Goal: Transaction & Acquisition: Book appointment/travel/reservation

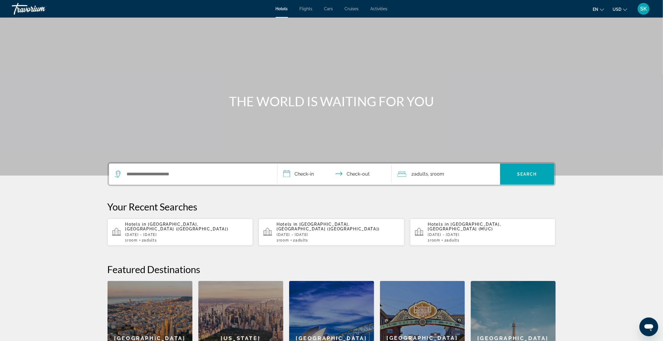
click at [352, 6] on div "Hotels Flights Cars Cruises Activities Hotels Flights Cars Cruises Activities e…" at bounding box center [331, 8] width 663 height 15
click at [351, 7] on span "Cruises" at bounding box center [352, 8] width 14 height 5
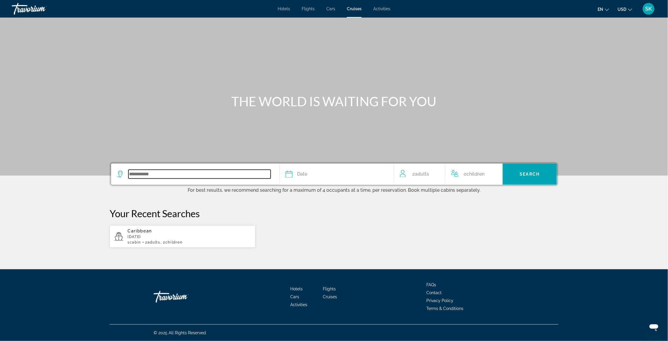
click at [223, 176] on input "Search widget" at bounding box center [199, 174] width 142 height 9
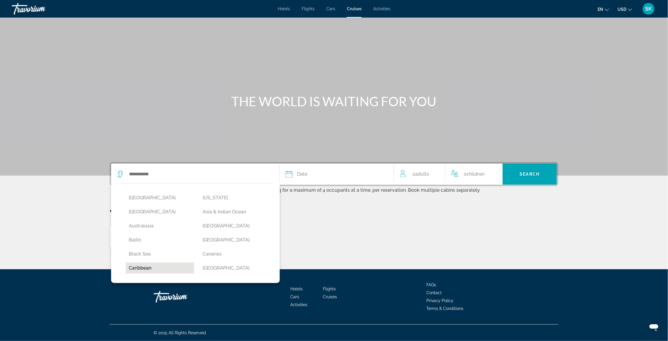
click at [137, 267] on button "Caribbean" at bounding box center [160, 268] width 68 height 11
type input "*********"
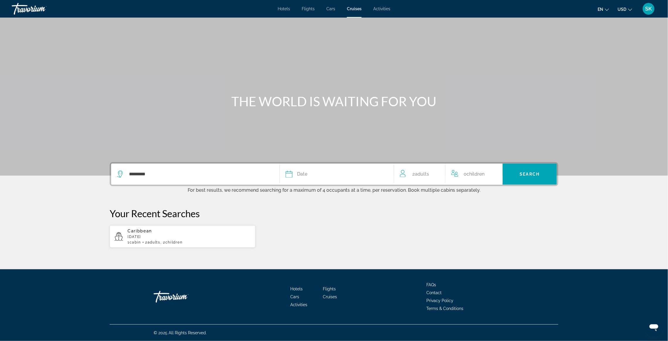
click at [353, 173] on div "Date" at bounding box center [336, 174] width 102 height 8
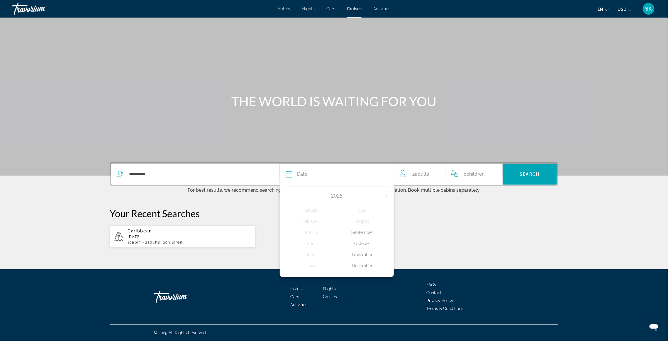
click at [364, 253] on div "November" at bounding box center [362, 255] width 51 height 11
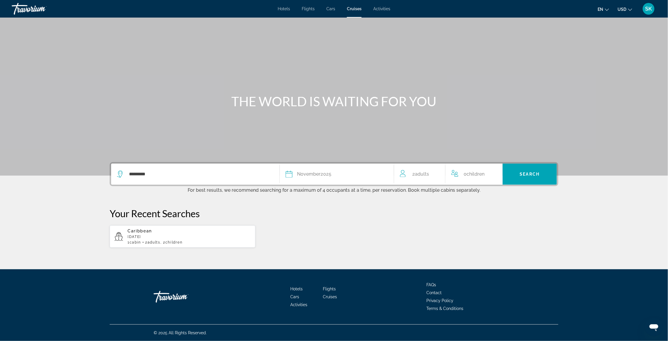
click at [481, 175] on span "Children" at bounding box center [475, 174] width 18 height 6
click at [490, 173] on div "0 Child Children" at bounding box center [473, 174] width 45 height 10
click at [494, 171] on icon "Increment children" at bounding box center [493, 173] width 5 height 7
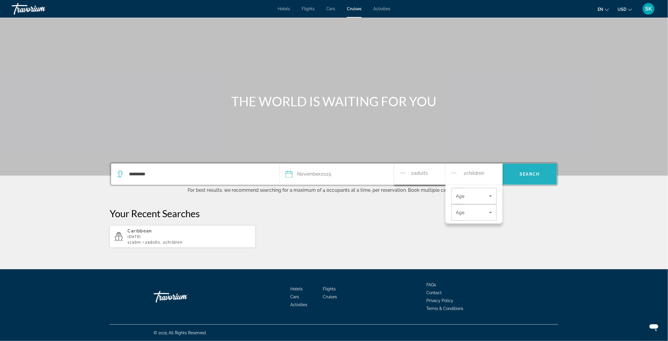
click at [523, 176] on span "Search" at bounding box center [530, 174] width 20 height 5
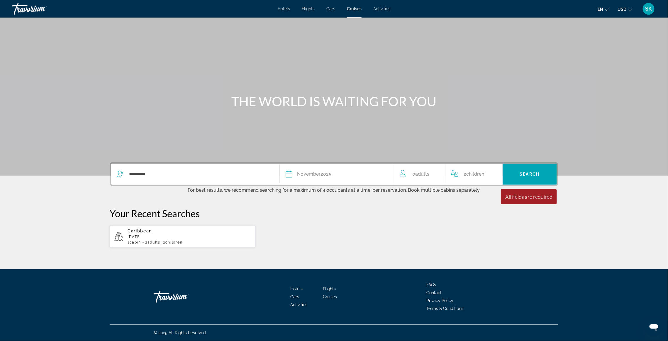
click at [424, 175] on span "Adults" at bounding box center [422, 174] width 14 height 6
click at [410, 175] on div "0 Adult Adults" at bounding box center [422, 174] width 45 height 10
click at [431, 205] on div "********* Date [DATE] [DATE] February March April May June July August Septembe…" at bounding box center [334, 205] width 472 height 86
click at [418, 172] on span "Adults" at bounding box center [422, 174] width 14 height 6
click at [474, 197] on span "Travelers: 0 adult, 2 children" at bounding box center [472, 196] width 33 height 7
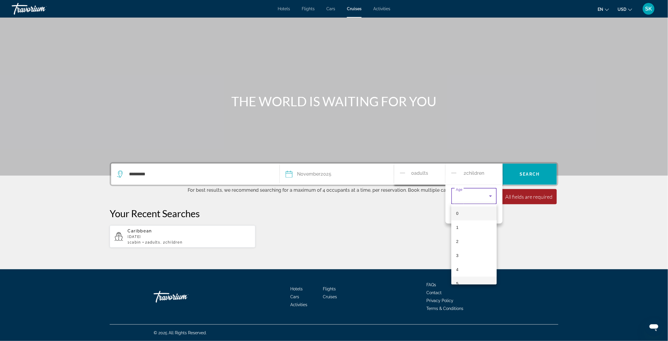
scroll to position [93, 0]
click at [436, 249] on div at bounding box center [334, 170] width 668 height 341
click at [465, 199] on span "Travelers: 0 adult, 2 children" at bounding box center [472, 196] width 33 height 7
click at [468, 219] on mat-option "7" at bounding box center [473, 219] width 45 height 14
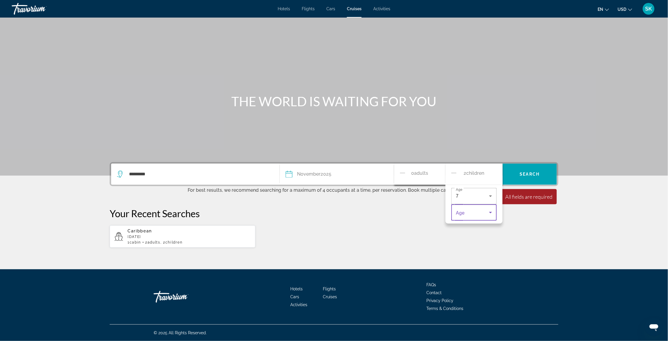
click at [469, 209] on span "Travelers: 0 adult, 2 children" at bounding box center [472, 212] width 33 height 7
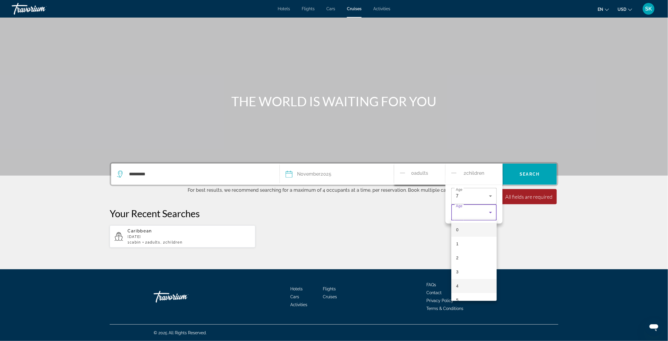
click at [462, 285] on mat-option "4" at bounding box center [473, 286] width 45 height 14
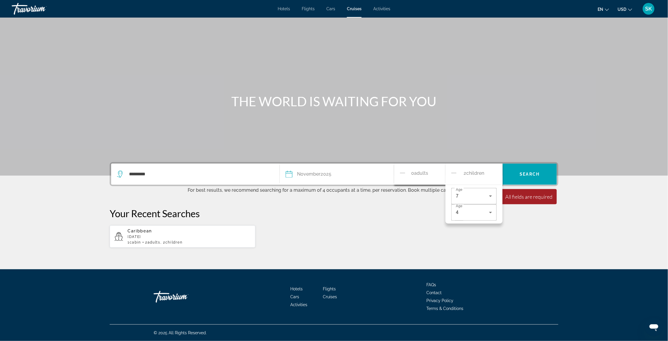
click at [413, 171] on span "0 Adult Adults" at bounding box center [419, 174] width 17 height 10
click at [401, 171] on icon "Decrement adults" at bounding box center [402, 173] width 5 height 7
click at [428, 232] on div "Caribbean [DATE] 1 cabin 2 Adult Adults , 2 Child Children" at bounding box center [334, 236] width 448 height 23
click at [425, 172] on span "Adults" at bounding box center [422, 174] width 14 height 6
click at [527, 173] on span "Search" at bounding box center [530, 174] width 20 height 5
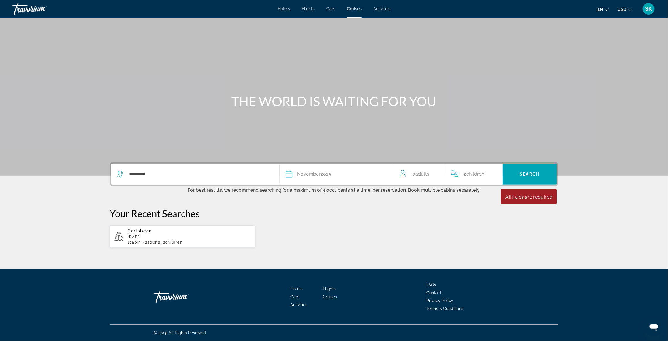
click at [434, 173] on div "0 Adult Adults" at bounding box center [422, 174] width 45 height 8
click at [437, 172] on icon "Increment adults" at bounding box center [436, 173] width 5 height 7
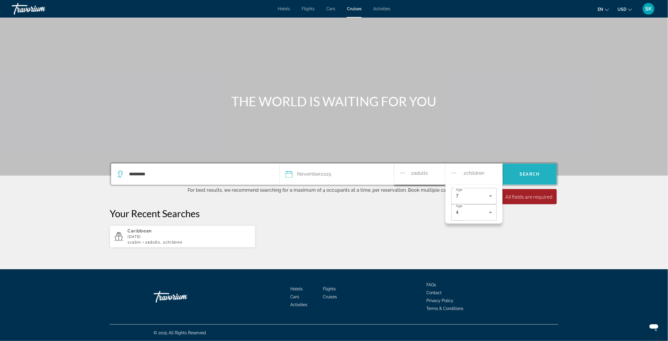
click at [530, 172] on span "Search" at bounding box center [530, 174] width 20 height 5
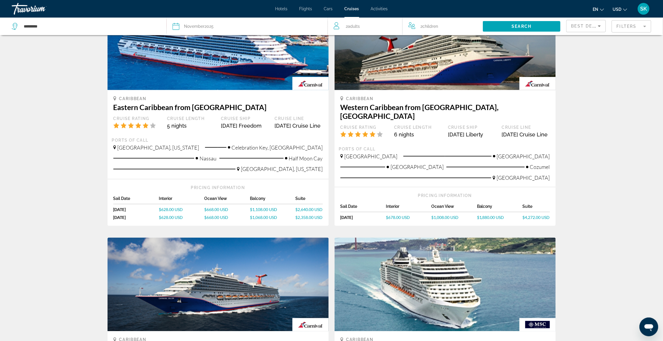
scroll to position [469, 0]
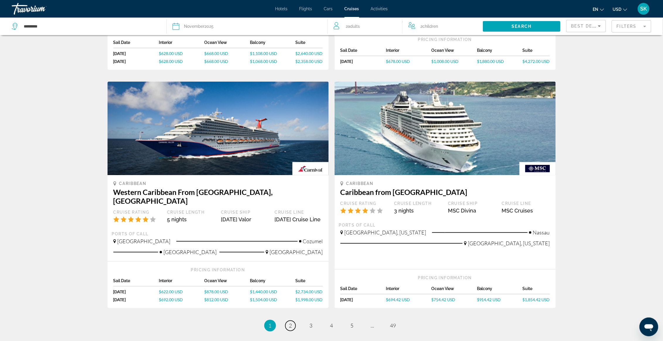
click at [291, 325] on span "2" at bounding box center [290, 326] width 3 height 6
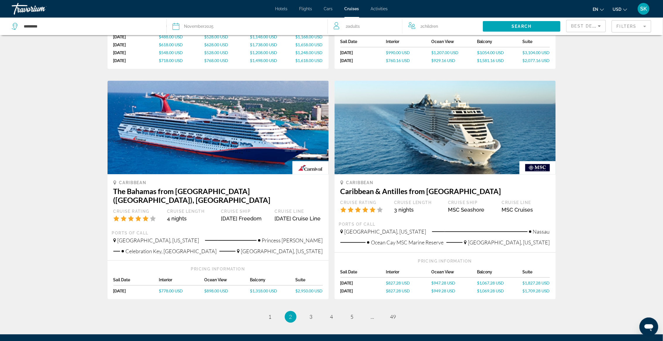
scroll to position [525, 0]
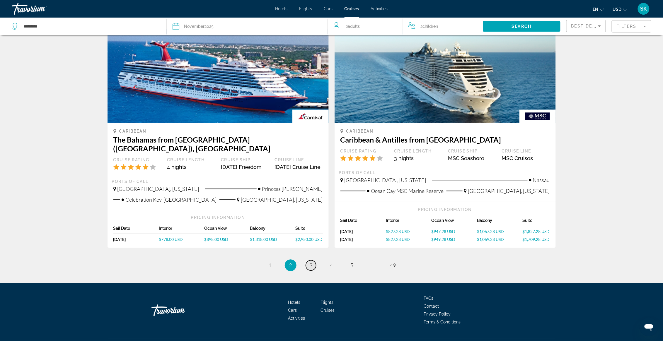
click at [309, 261] on link "page 3" at bounding box center [311, 266] width 10 height 10
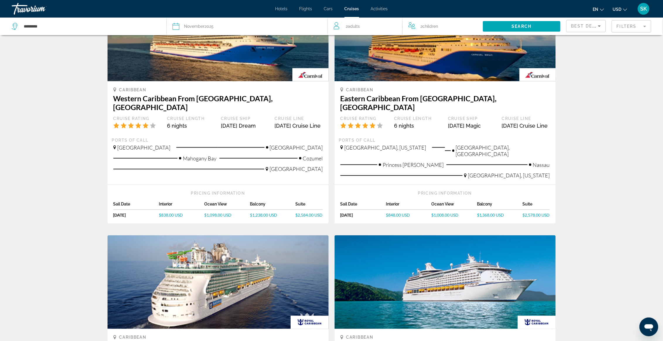
scroll to position [469, 0]
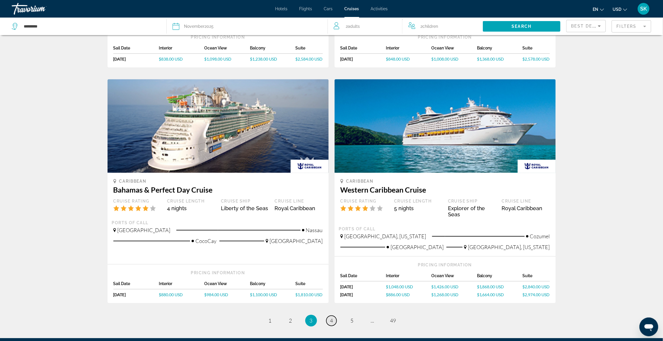
click at [331, 318] on span "4" at bounding box center [331, 321] width 3 height 6
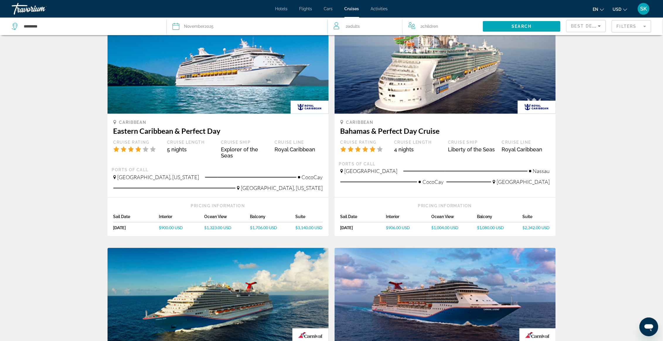
scroll to position [469, 0]
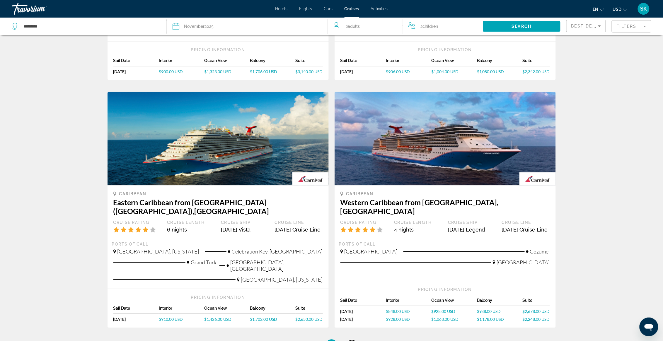
click at [354, 341] on link "page 5" at bounding box center [352, 346] width 10 height 10
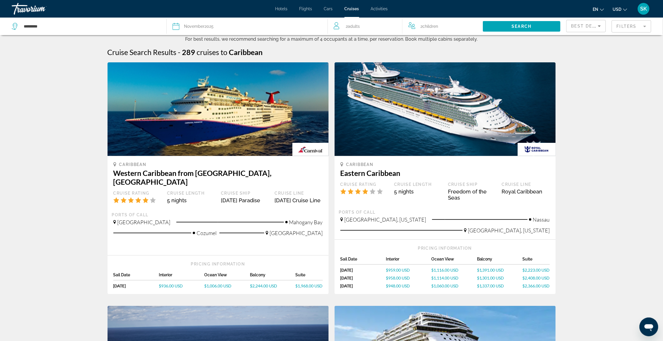
click at [629, 25] on mat-form-field "Filters" at bounding box center [632, 26] width 40 height 12
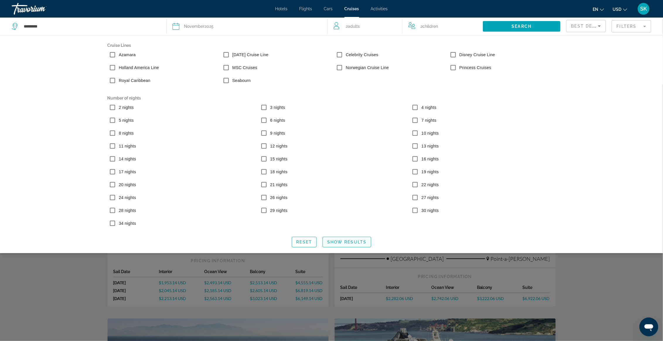
click at [346, 241] on span "Search widget" at bounding box center [347, 242] width 48 height 14
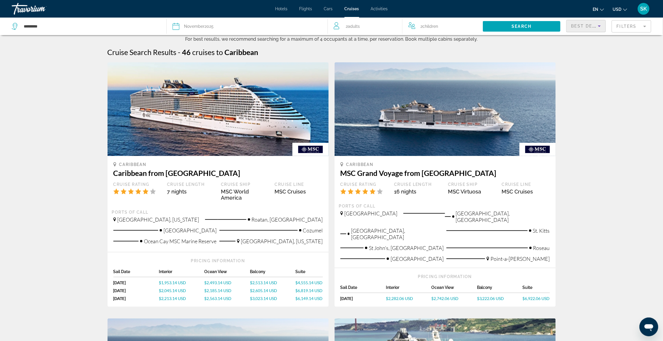
click at [581, 25] on span "Best Deals" at bounding box center [586, 26] width 30 height 5
click at [581, 25] on div at bounding box center [331, 170] width 663 height 341
click at [621, 25] on mat-form-field "Filters" at bounding box center [632, 26] width 40 height 12
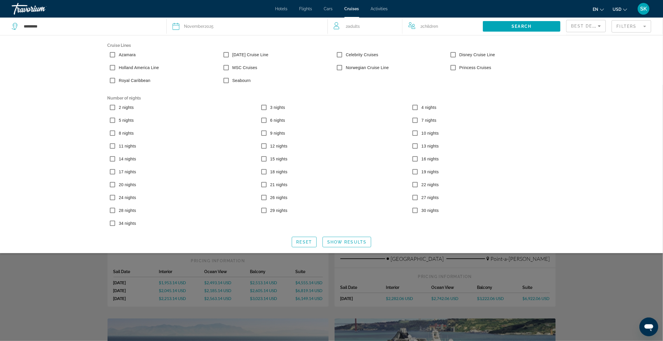
click at [54, 262] on div "Search widget" at bounding box center [331, 213] width 663 height 256
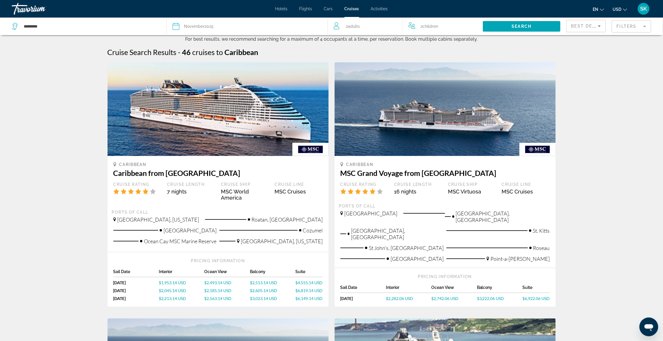
click at [281, 8] on span "Hotels" at bounding box center [281, 8] width 12 height 5
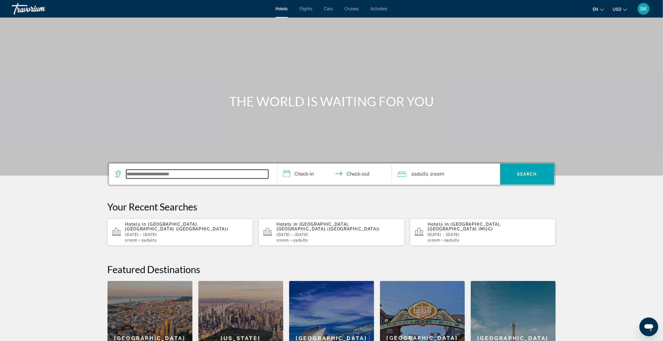
click at [231, 175] on input "Search widget" at bounding box center [197, 174] width 142 height 9
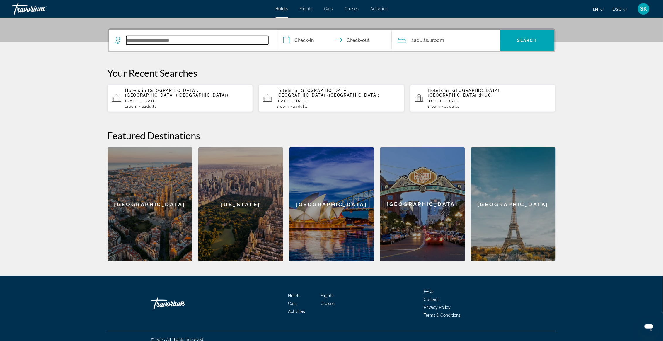
scroll to position [135, 0]
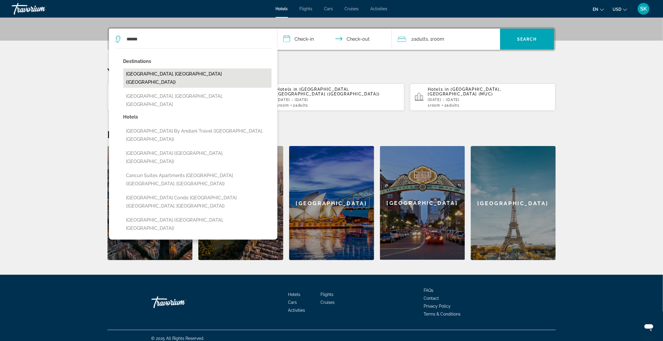
click at [161, 76] on button "[GEOGRAPHIC_DATA], [GEOGRAPHIC_DATA] ([GEOGRAPHIC_DATA])" at bounding box center [197, 78] width 148 height 19
type input "**********"
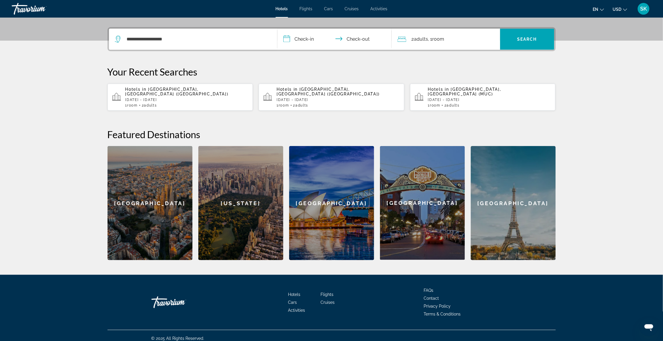
click at [315, 36] on input "**********" at bounding box center [336, 40] width 117 height 23
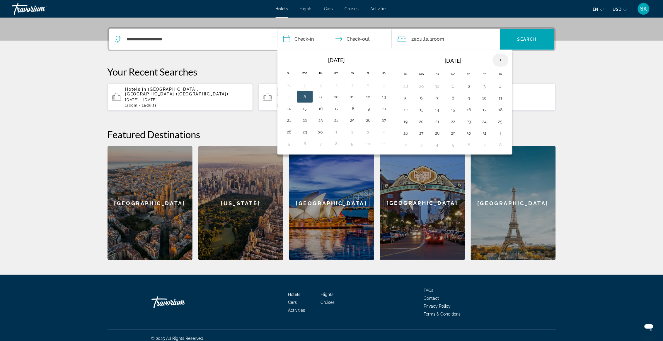
click at [497, 59] on th "Next month" at bounding box center [501, 60] width 16 height 13
click at [419, 131] on button "24" at bounding box center [421, 133] width 9 height 8
click at [498, 132] on button "29" at bounding box center [500, 133] width 9 height 8
type input "**********"
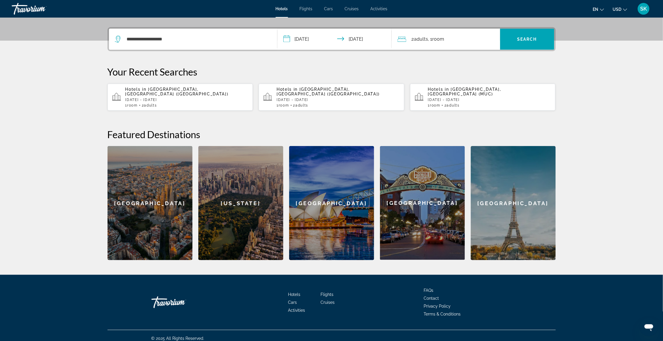
click at [433, 36] on span ", 1 Room rooms" at bounding box center [436, 39] width 16 height 8
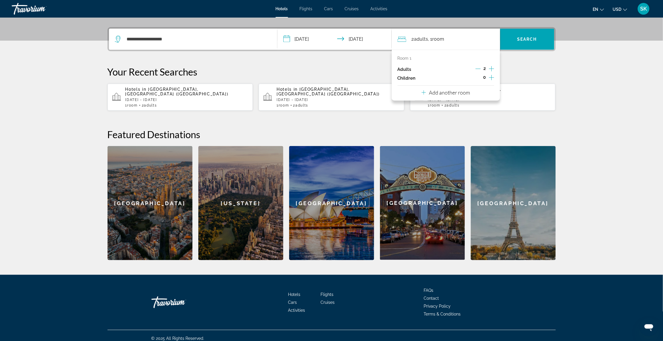
click at [492, 76] on icon "Increment children" at bounding box center [491, 77] width 5 height 7
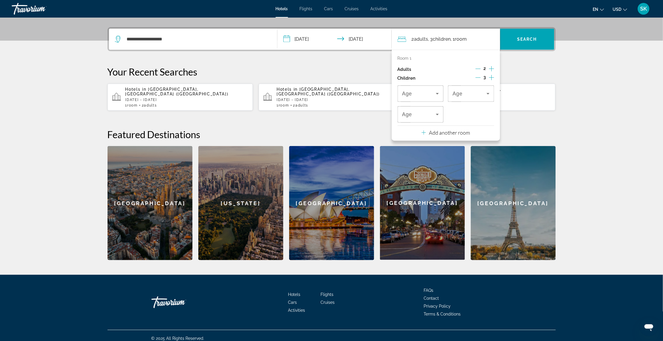
click at [492, 76] on icon "Increment children" at bounding box center [491, 77] width 5 height 7
click at [420, 97] on div "Travelers: 2 adults, 4 children" at bounding box center [420, 94] width 37 height 16
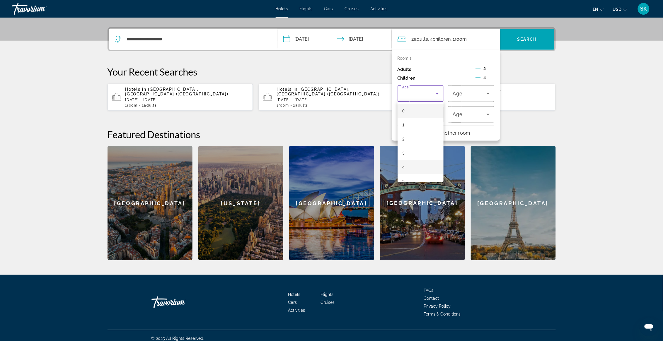
click at [420, 167] on mat-option "4" at bounding box center [421, 167] width 46 height 14
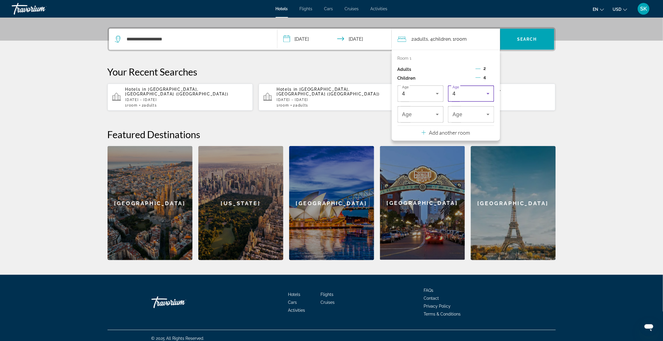
click at [469, 95] on div "4" at bounding box center [470, 93] width 34 height 7
click at [464, 179] on mat-option "5" at bounding box center [471, 181] width 46 height 14
click at [432, 120] on div "5" at bounding box center [420, 114] width 37 height 16
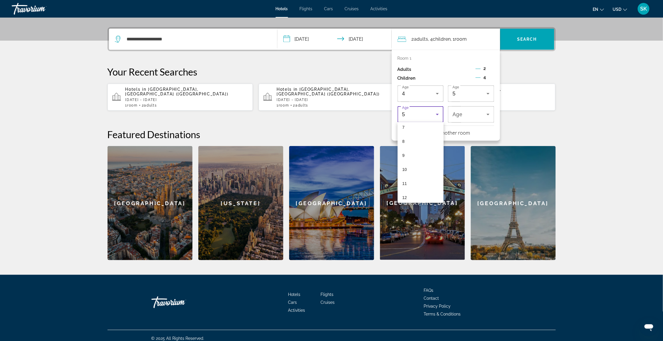
scroll to position [101, 0]
click at [413, 131] on mat-option "7" at bounding box center [421, 129] width 46 height 14
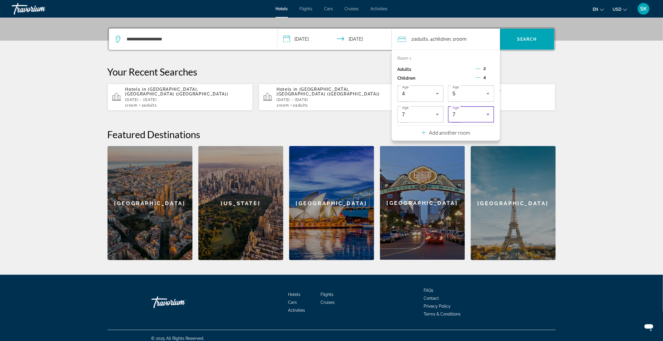
click at [459, 110] on span "Age" at bounding box center [456, 108] width 6 height 4
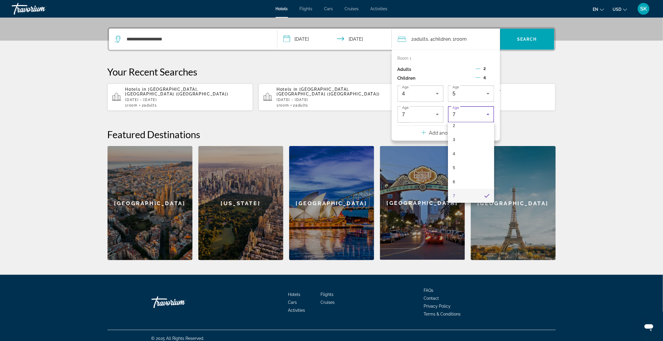
scroll to position [177, 0]
click at [465, 140] on mat-option "13" at bounding box center [471, 138] width 46 height 14
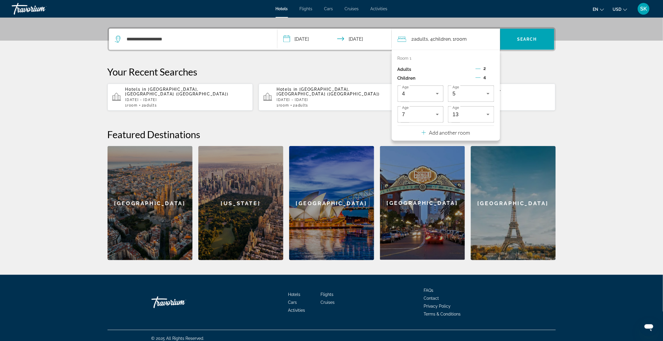
click at [525, 129] on h2 "Featured Destinations" at bounding box center [332, 135] width 448 height 12
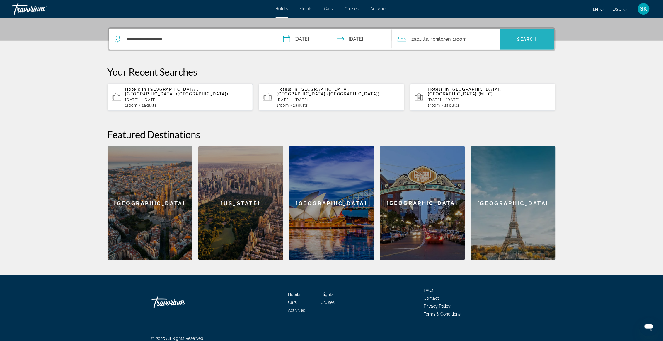
click at [520, 41] on span "Search" at bounding box center [527, 39] width 20 height 5
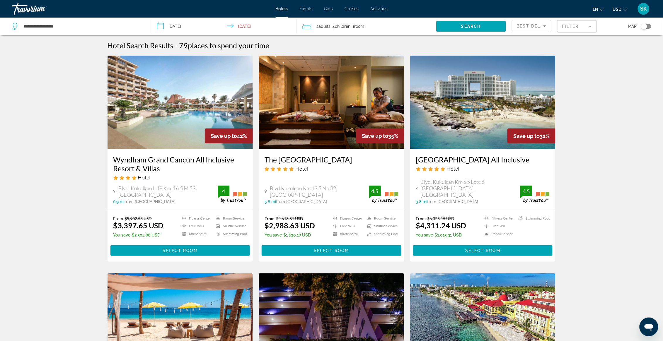
click at [467, 114] on img "Main content" at bounding box center [483, 103] width 146 height 94
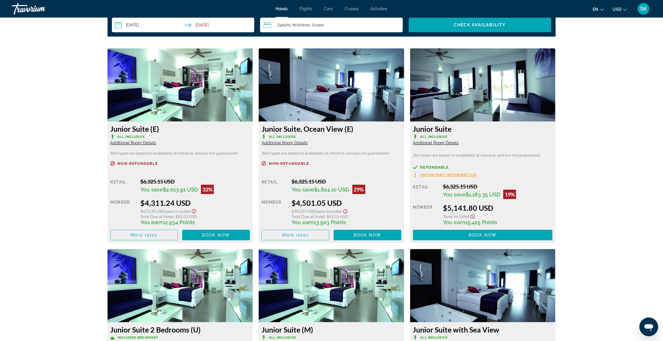
scroll to position [937, 0]
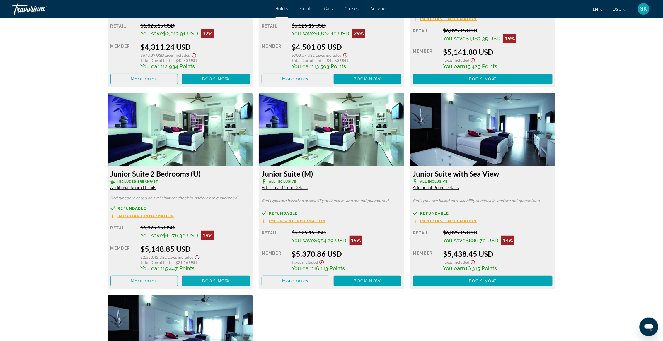
click at [221, 281] on span "Book now" at bounding box center [216, 281] width 28 height 5
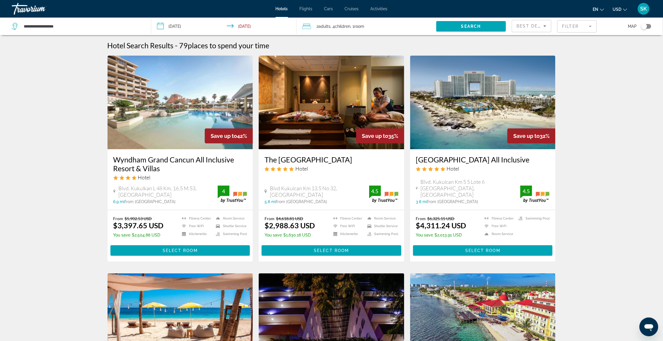
click at [171, 136] on img "Main content" at bounding box center [181, 103] width 146 height 94
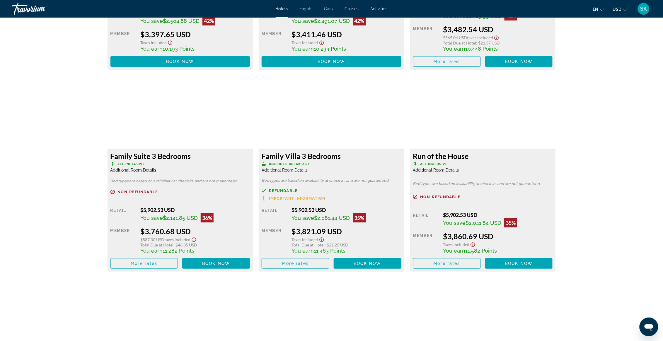
scroll to position [781, 0]
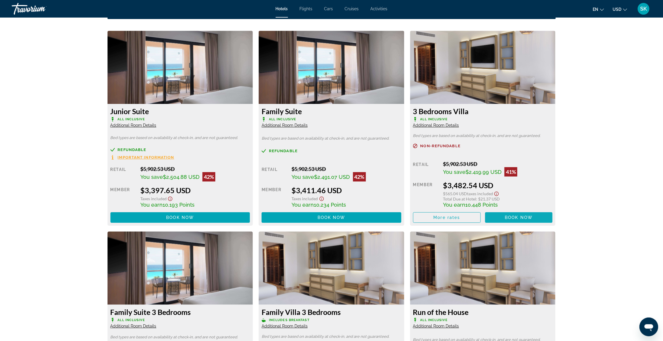
click at [512, 215] on span "Main content" at bounding box center [519, 218] width 68 height 14
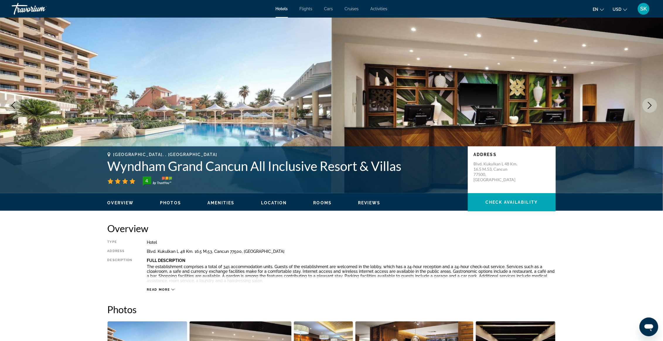
click at [162, 202] on span "Photos" at bounding box center [170, 203] width 21 height 5
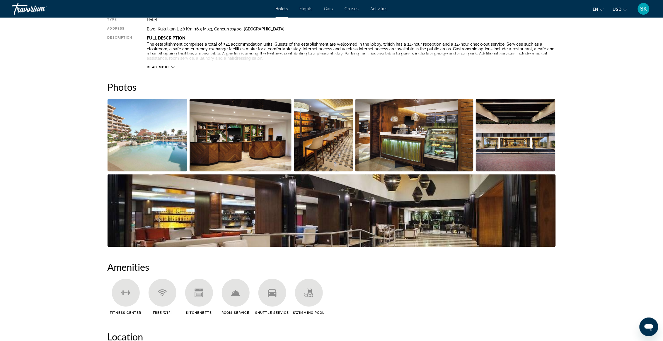
scroll to position [268, 0]
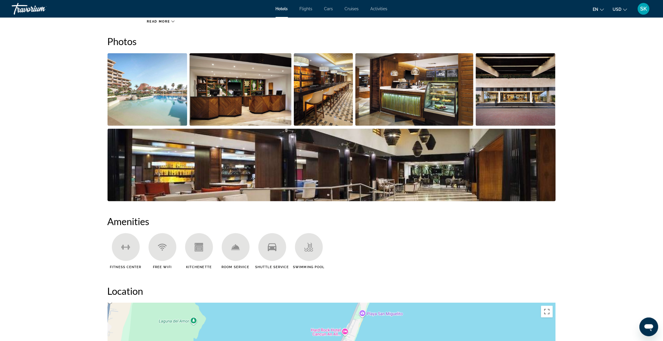
click at [144, 110] on img "Open full-screen image slider" at bounding box center [148, 89] width 80 height 73
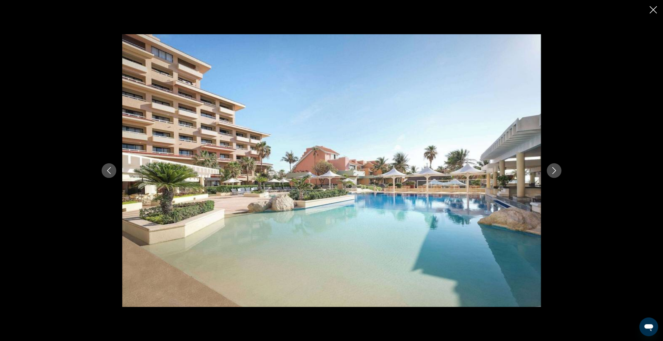
click at [556, 170] on icon "Next image" at bounding box center [554, 170] width 4 height 7
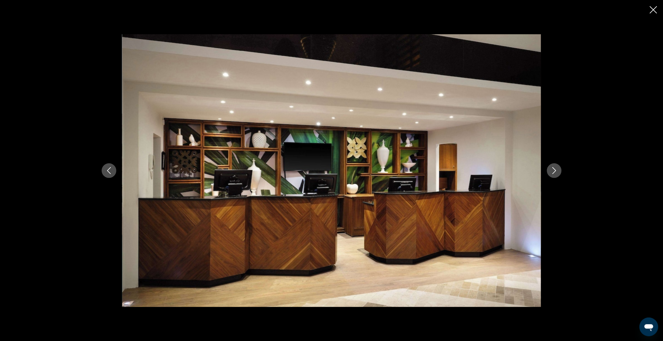
click at [556, 171] on icon "Next image" at bounding box center [554, 170] width 4 height 7
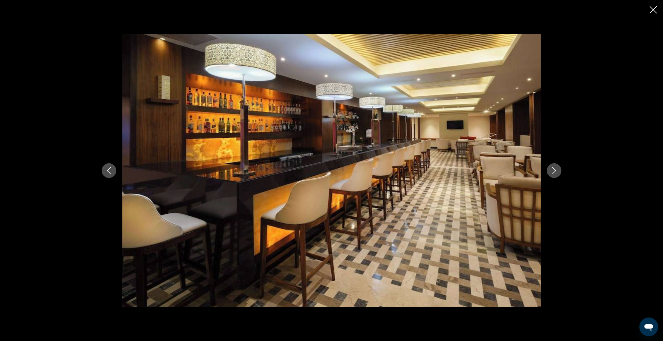
click at [556, 171] on icon "Next image" at bounding box center [554, 170] width 4 height 7
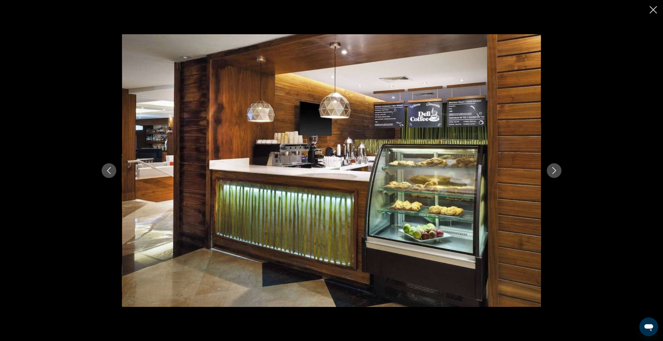
click at [556, 171] on icon "Next image" at bounding box center [554, 170] width 7 height 7
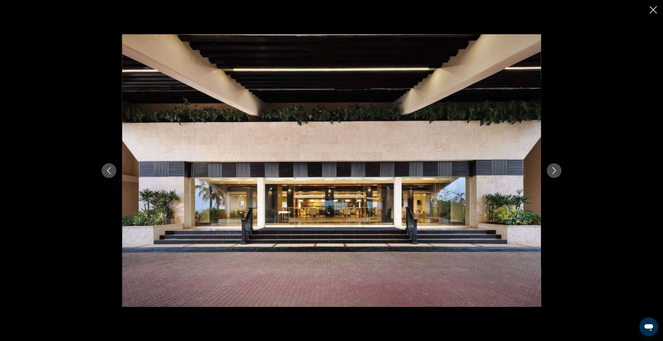
click at [556, 171] on icon "Next image" at bounding box center [554, 170] width 7 height 7
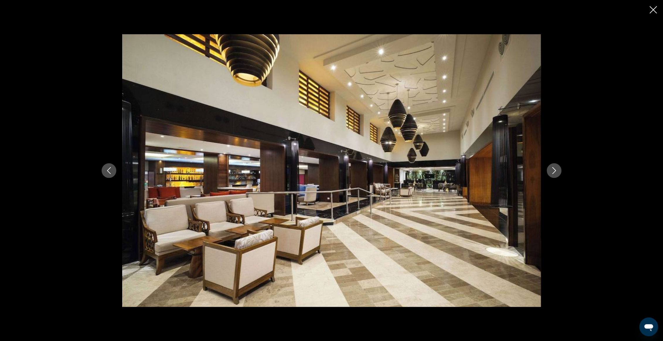
click at [556, 171] on icon "Next image" at bounding box center [554, 170] width 7 height 7
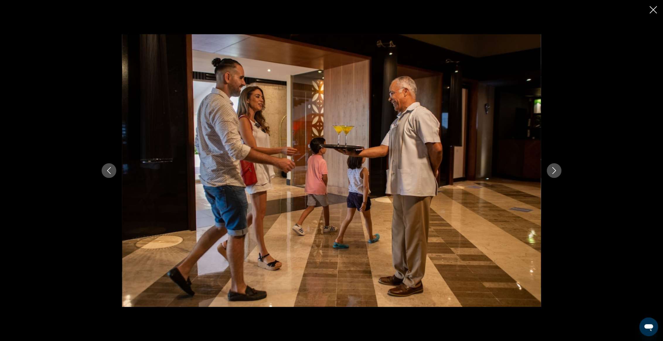
click at [556, 171] on icon "Next image" at bounding box center [554, 170] width 7 height 7
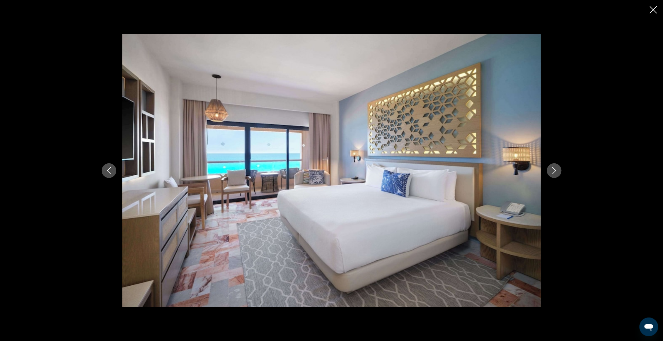
click at [556, 171] on icon "Next image" at bounding box center [554, 170] width 7 height 7
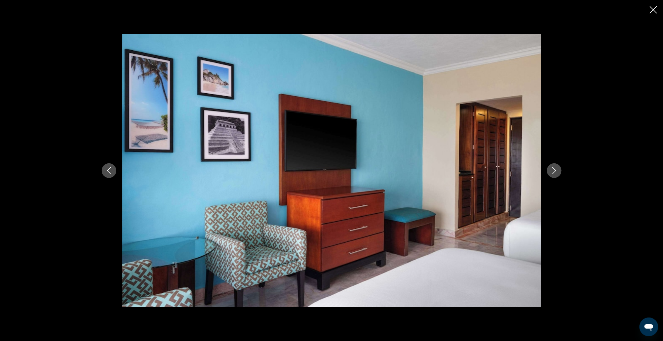
click at [556, 171] on icon "Next image" at bounding box center [554, 170] width 7 height 7
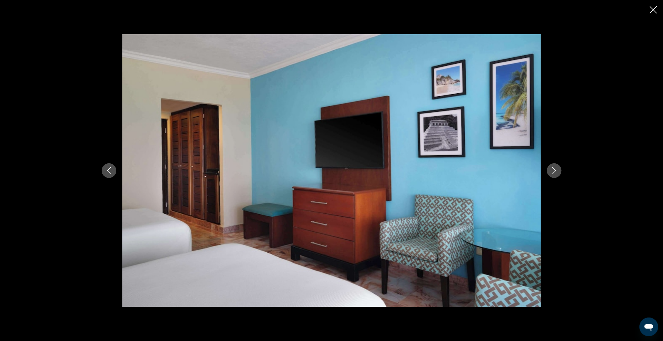
click at [556, 171] on icon "Next image" at bounding box center [554, 170] width 7 height 7
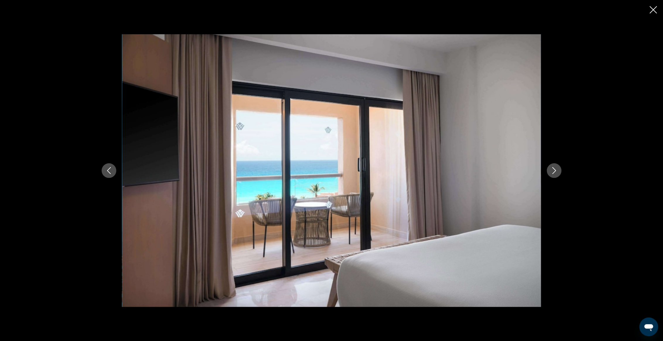
click at [556, 171] on icon "Next image" at bounding box center [554, 170] width 7 height 7
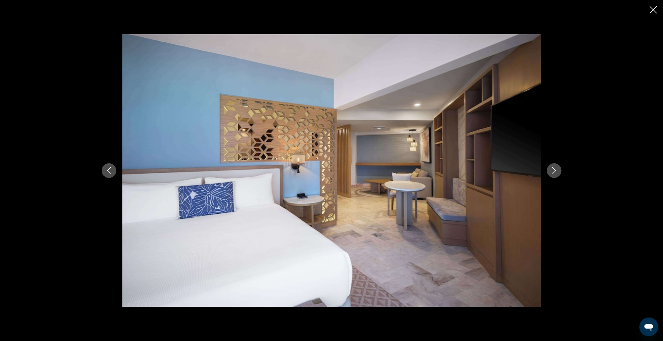
click at [556, 171] on icon "Next image" at bounding box center [554, 170] width 7 height 7
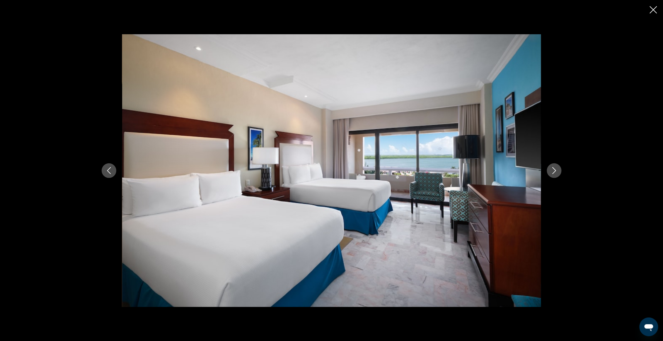
click at [556, 171] on icon "Next image" at bounding box center [554, 170] width 7 height 7
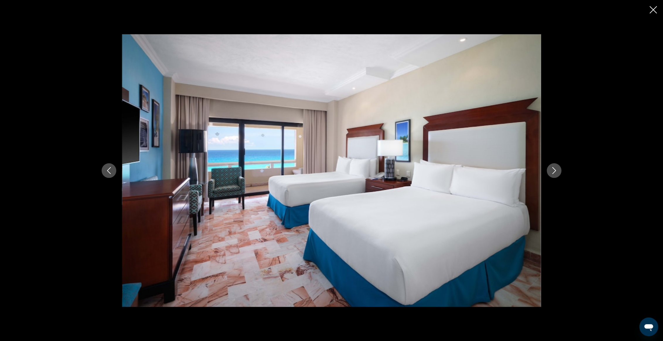
click at [556, 171] on icon "Next image" at bounding box center [554, 170] width 7 height 7
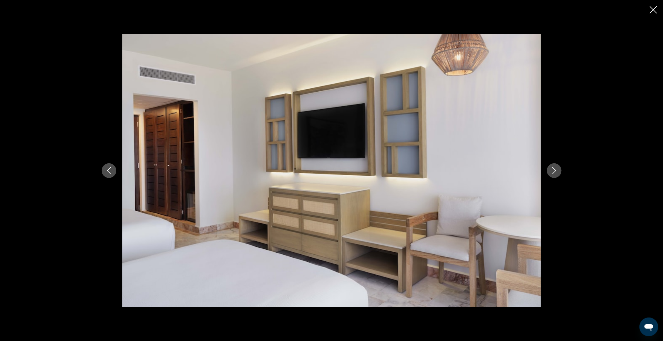
click at [556, 171] on icon "Next image" at bounding box center [554, 170] width 7 height 7
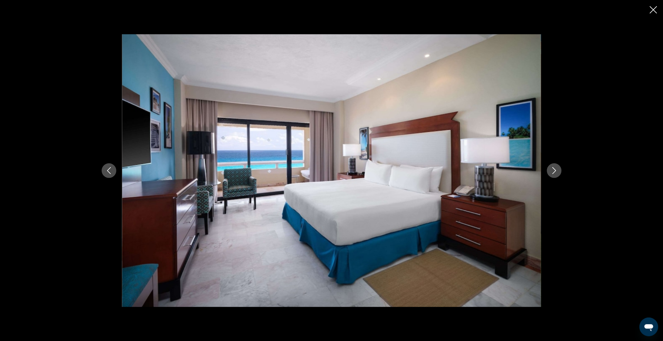
click at [556, 172] on icon "Next image" at bounding box center [554, 170] width 7 height 7
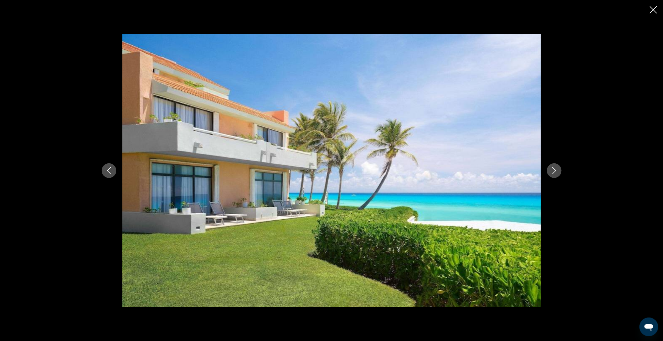
click at [557, 171] on icon "Next image" at bounding box center [554, 170] width 7 height 7
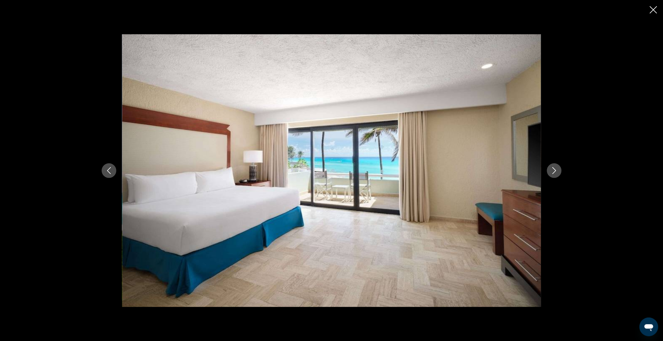
click at [557, 171] on icon "Next image" at bounding box center [554, 170] width 7 height 7
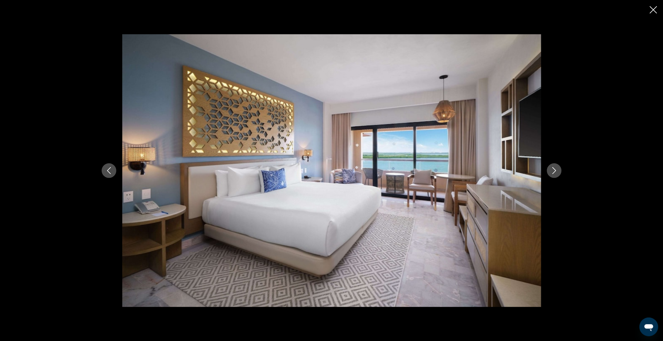
click at [557, 171] on icon "Next image" at bounding box center [554, 170] width 7 height 7
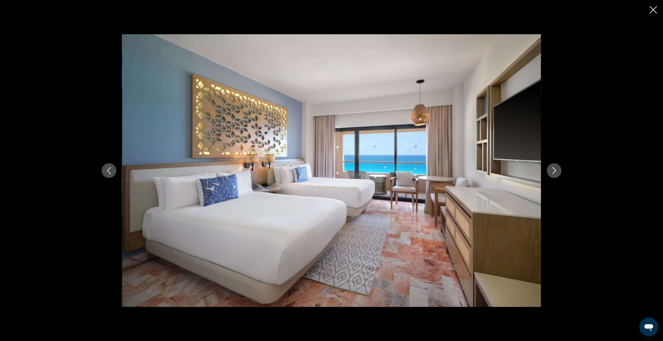
click at [557, 171] on icon "Next image" at bounding box center [554, 170] width 7 height 7
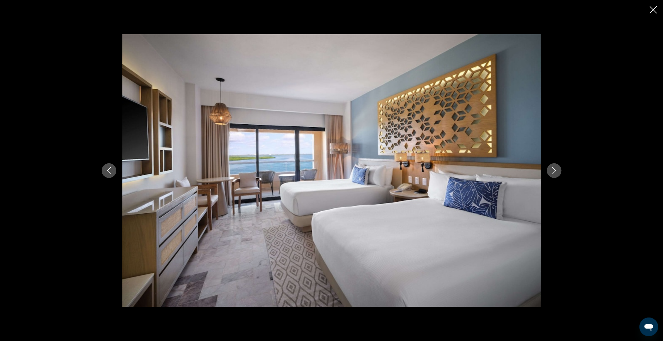
click at [557, 171] on icon "Next image" at bounding box center [554, 170] width 7 height 7
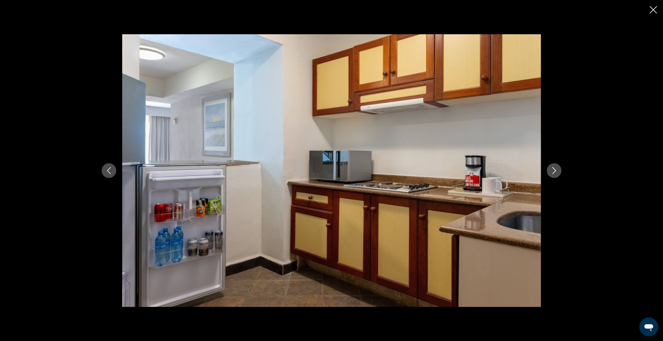
click at [651, 8] on icon "Close slideshow" at bounding box center [653, 9] width 7 height 7
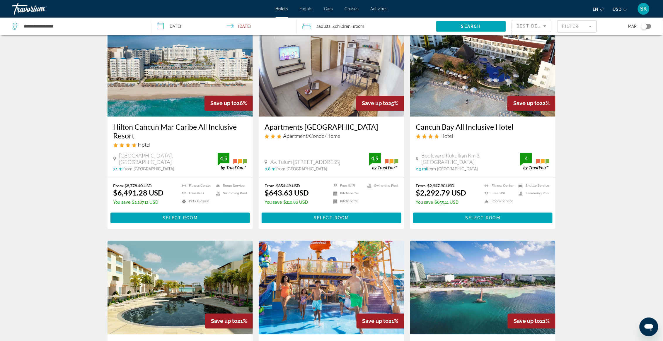
scroll to position [625, 0]
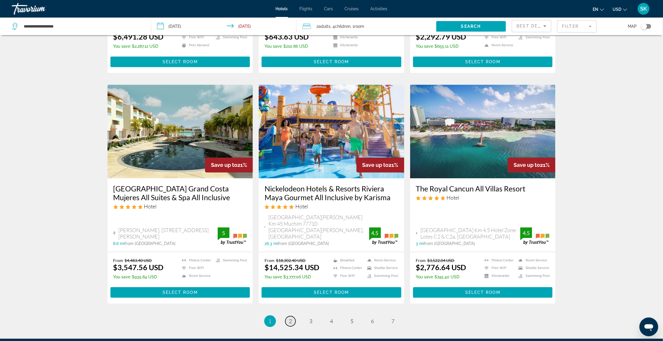
click at [289, 316] on link "page 2" at bounding box center [290, 321] width 10 height 10
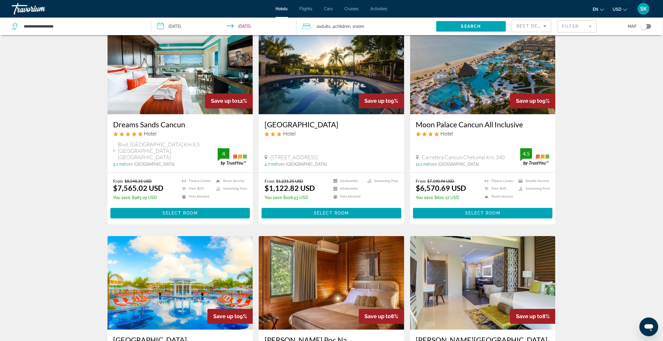
scroll to position [625, 0]
